Goal: Find specific page/section: Find specific page/section

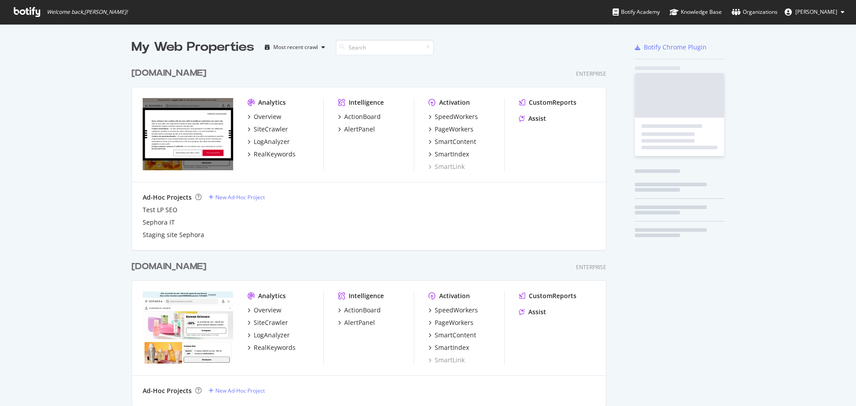
scroll to position [2073, 475]
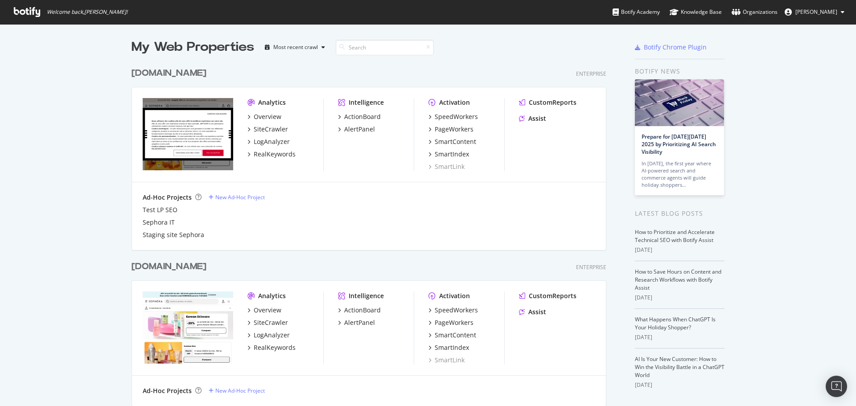
click at [176, 71] on div "[DOMAIN_NAME]" at bounding box center [169, 73] width 75 height 13
